Goal: Find specific page/section: Find specific page/section

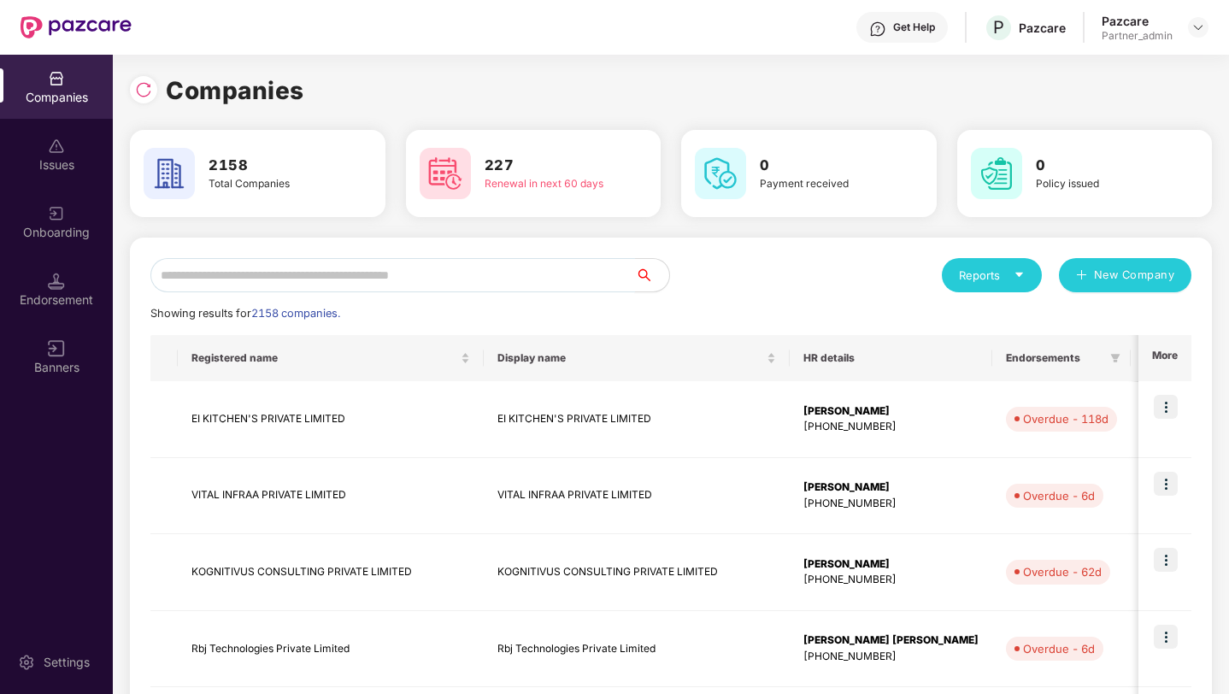
click at [210, 285] on input "text" at bounding box center [392, 275] width 484 height 34
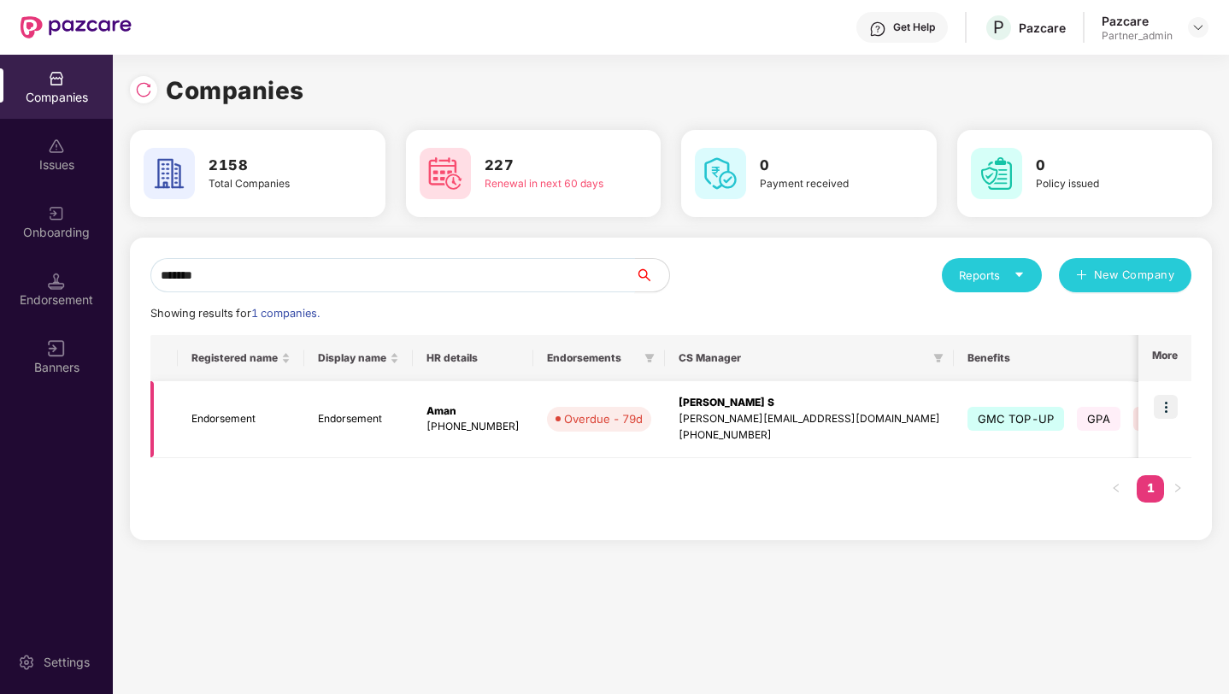
type input "*******"
click at [1169, 410] on img at bounding box center [1165, 407] width 24 height 24
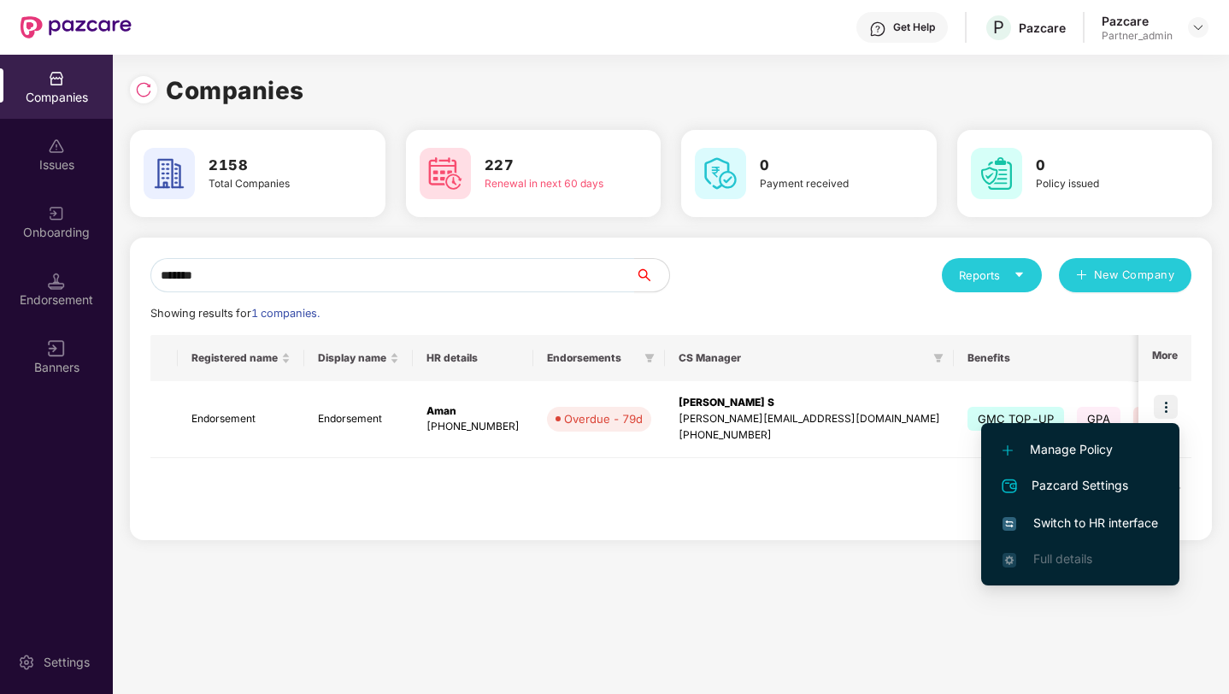
click at [1043, 529] on span "Switch to HR interface" at bounding box center [1080, 523] width 156 height 19
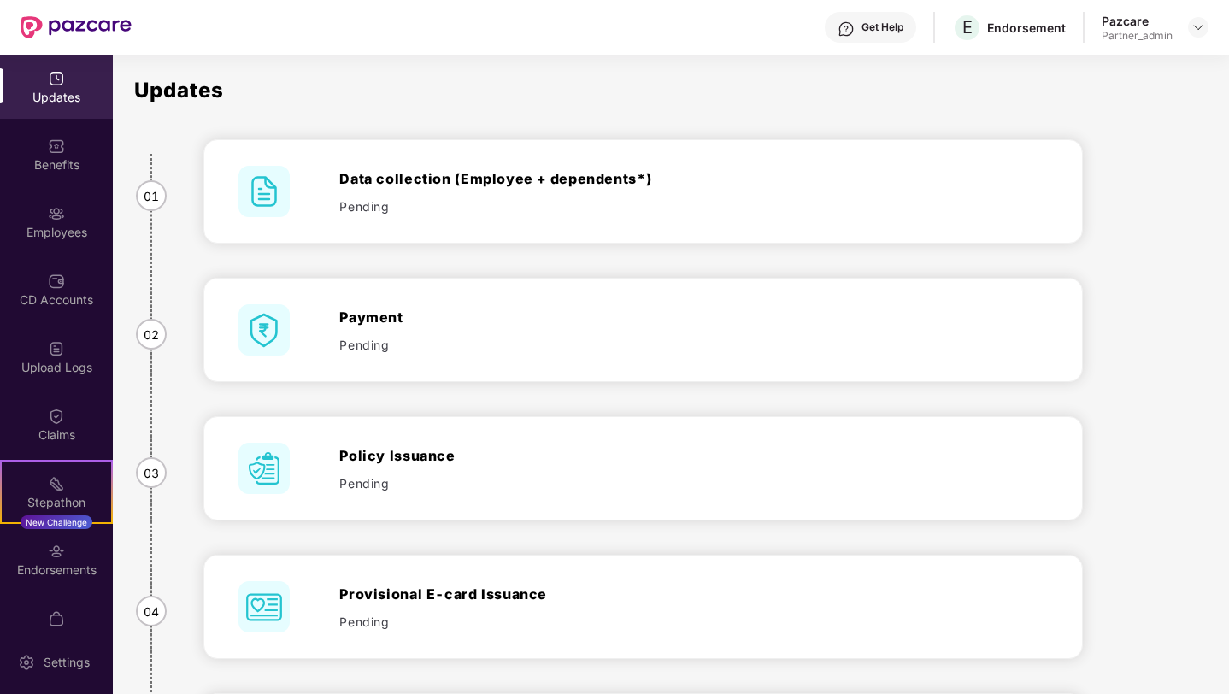
click at [43, 254] on div "Updates Benefits Employees CD Accounts Upload Logs Claims Stepathon New Challen…" at bounding box center [56, 342] width 113 height 575
click at [59, 240] on div "Employees" at bounding box center [56, 232] width 113 height 17
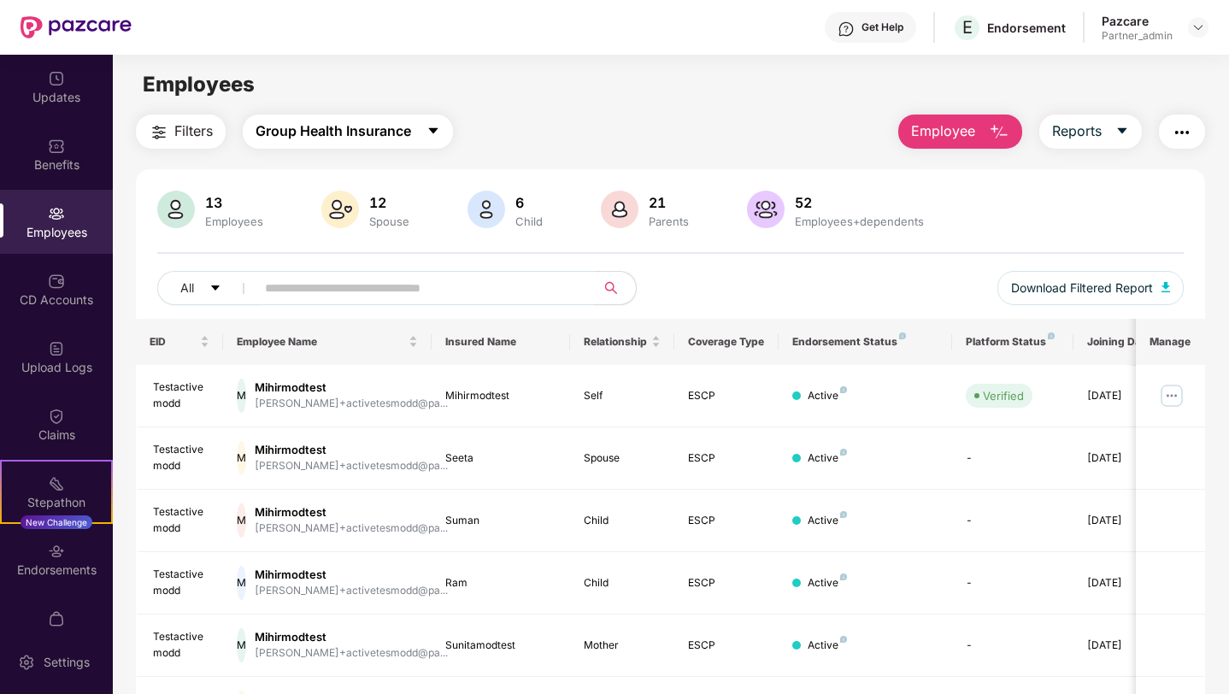
click at [329, 132] on span "Group Health Insurance" at bounding box center [333, 130] width 156 height 21
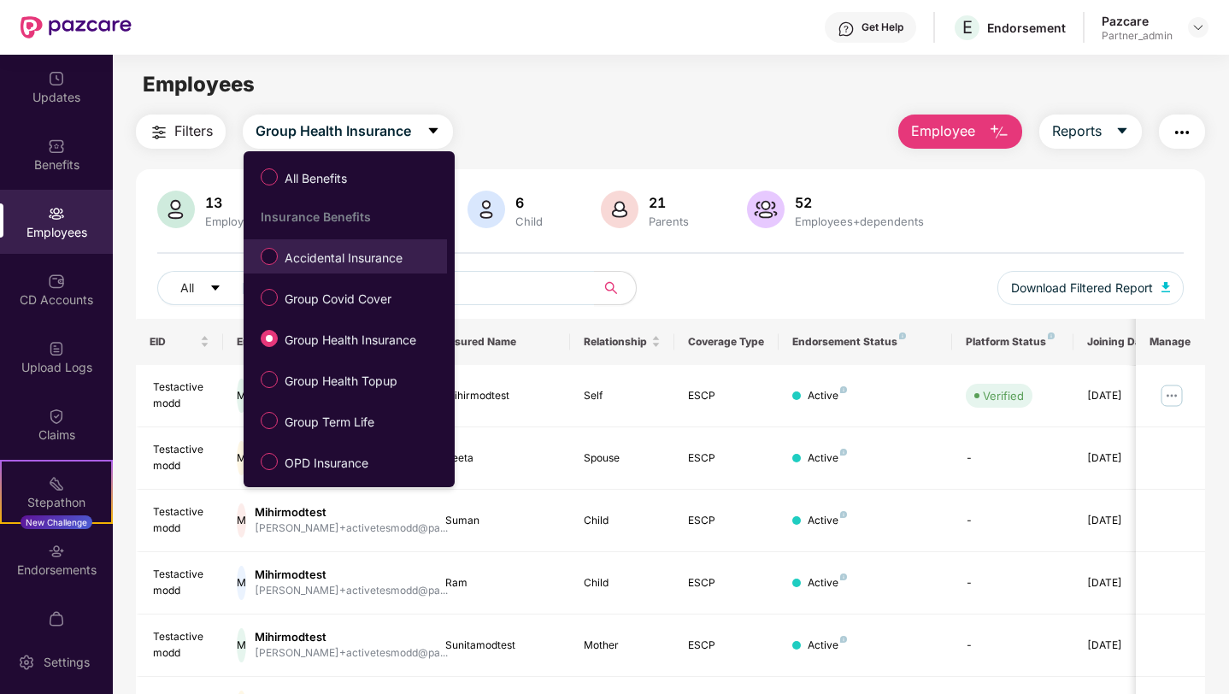
click at [334, 266] on span "Accidental Insurance" at bounding box center [344, 258] width 132 height 19
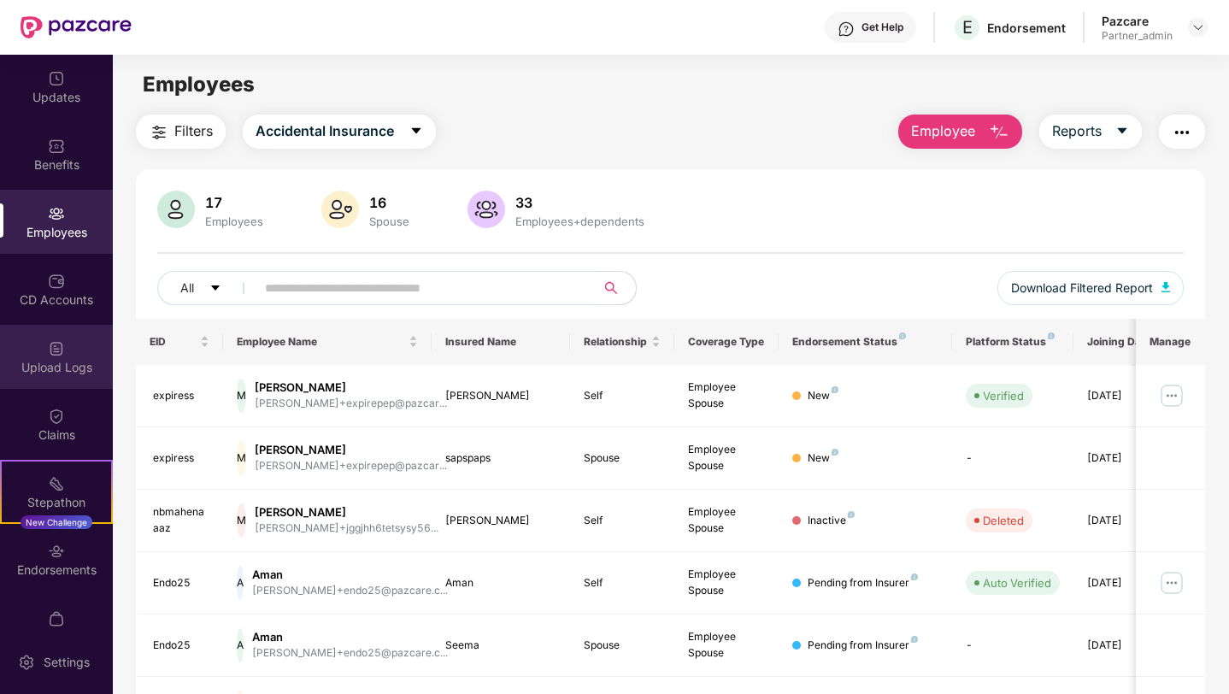
click at [50, 348] on img at bounding box center [56, 348] width 17 height 17
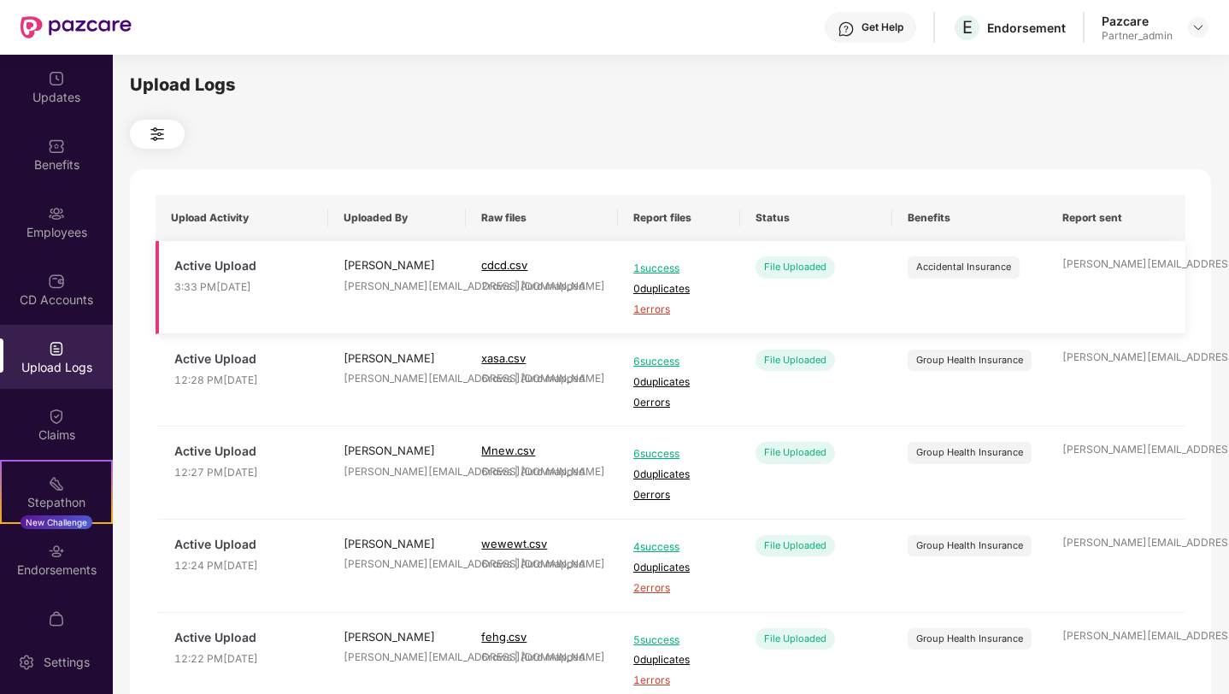
click at [650, 312] on span "1 errors" at bounding box center [678, 310] width 91 height 16
